Goal: Browse casually: Explore the website without a specific task or goal

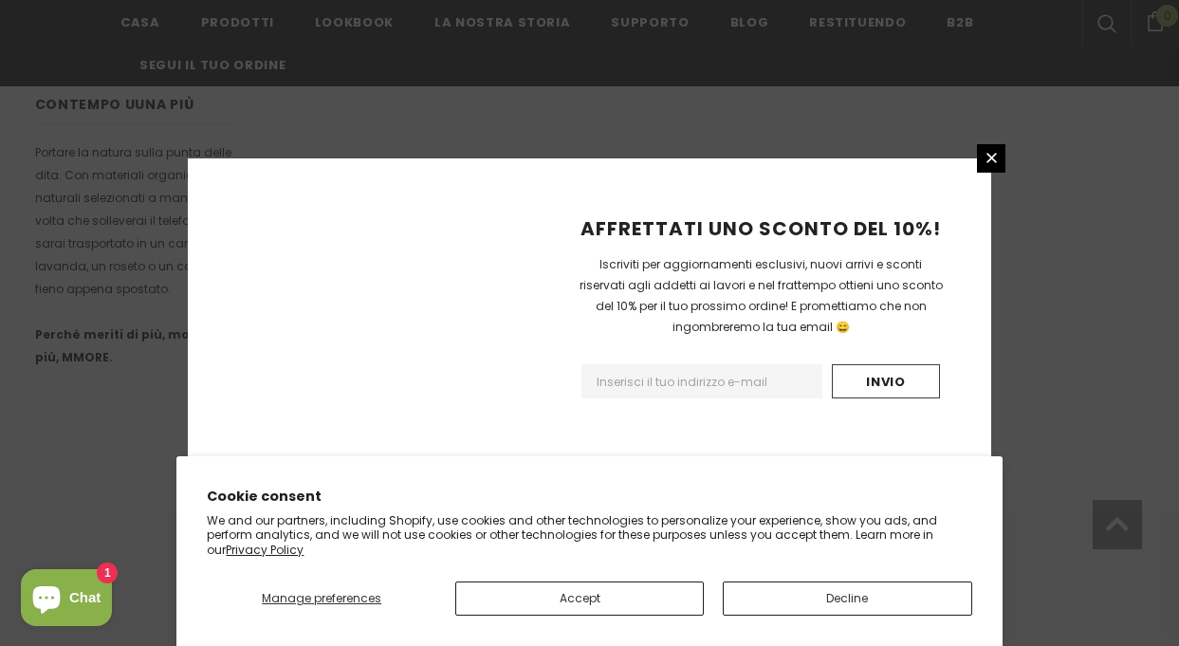
scroll to position [1337, 0]
